Goal: Transaction & Acquisition: Obtain resource

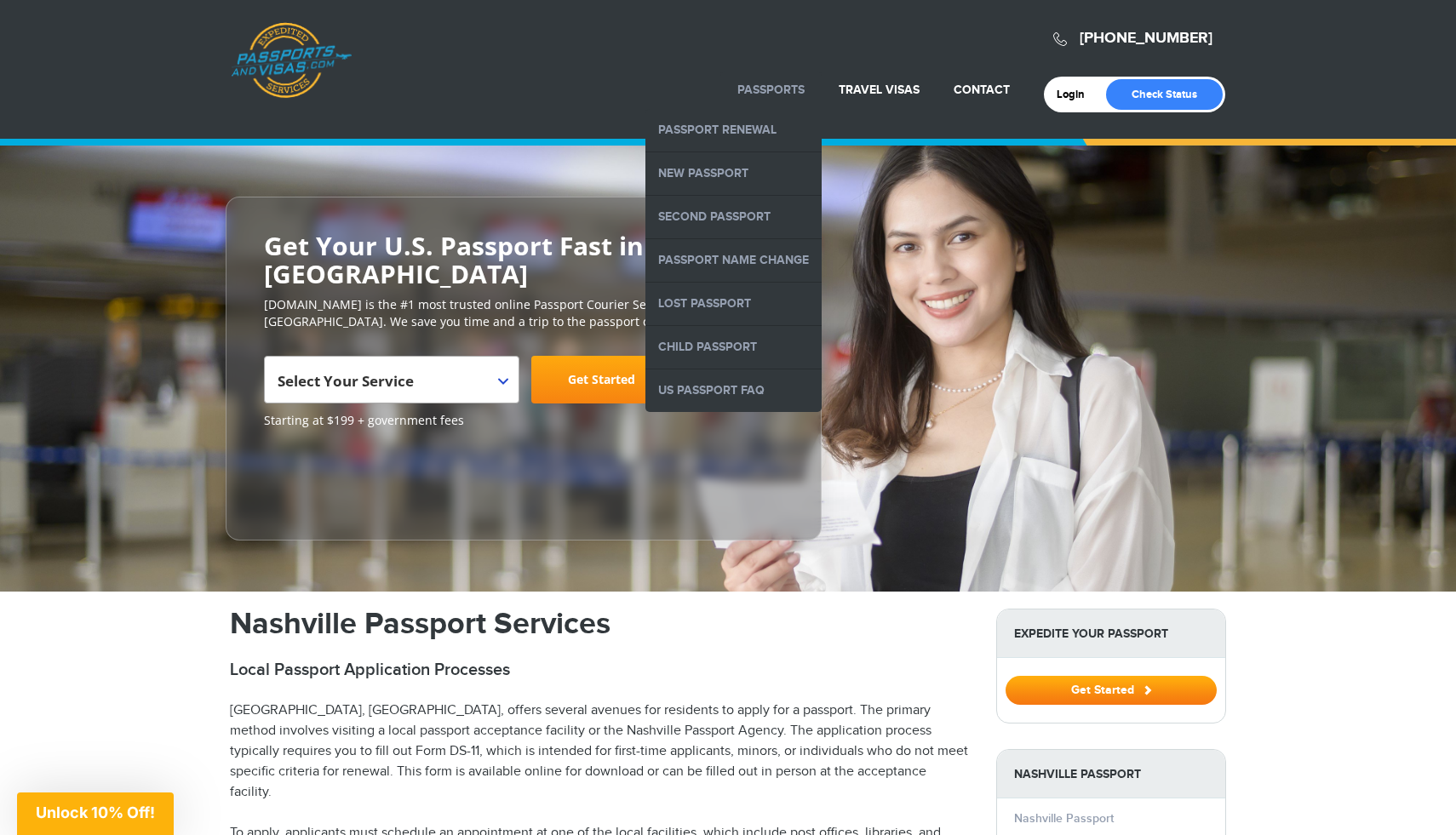
click at [804, 89] on link "Passports" at bounding box center [771, 90] width 67 height 14
